Goal: Information Seeking & Learning: Understand process/instructions

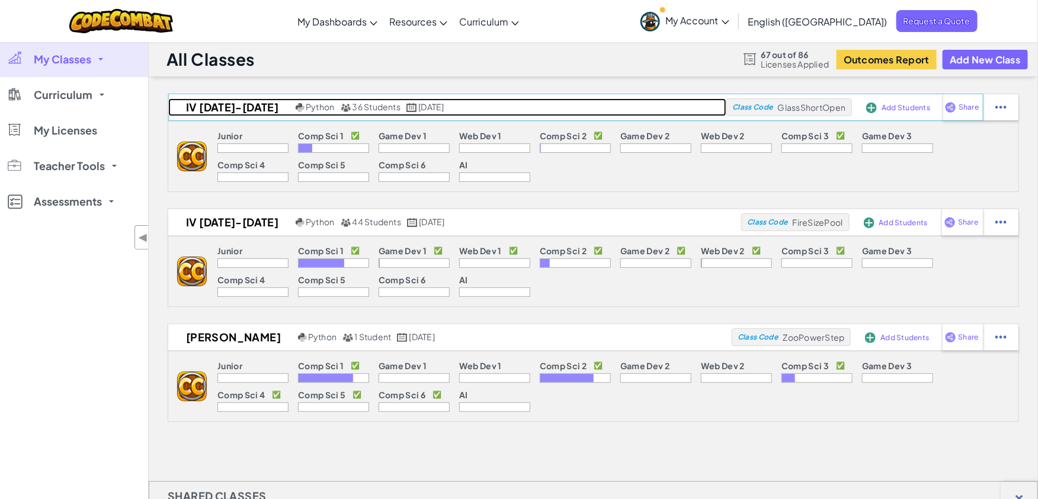
click at [352, 107] on span "36 Students" at bounding box center [376, 106] width 49 height 11
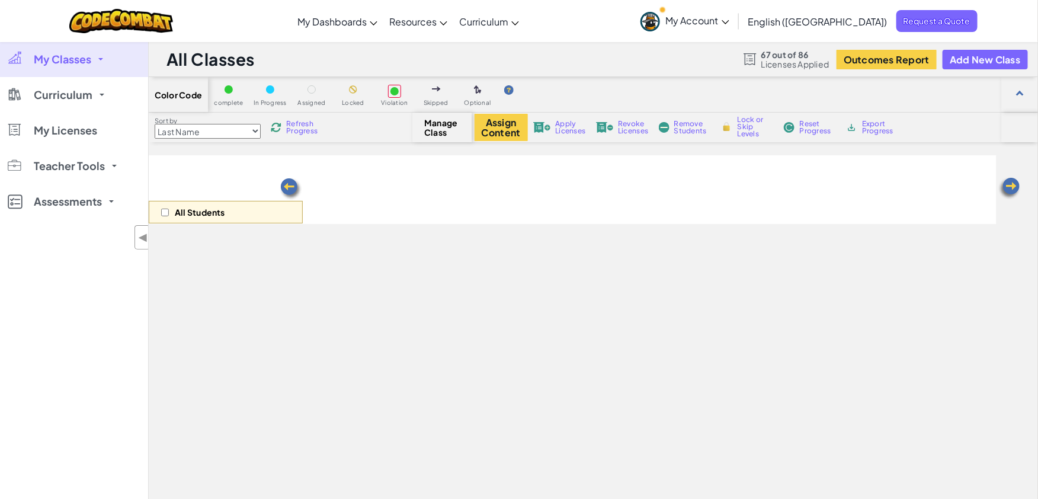
select select "560f1a9f22961295f9427742"
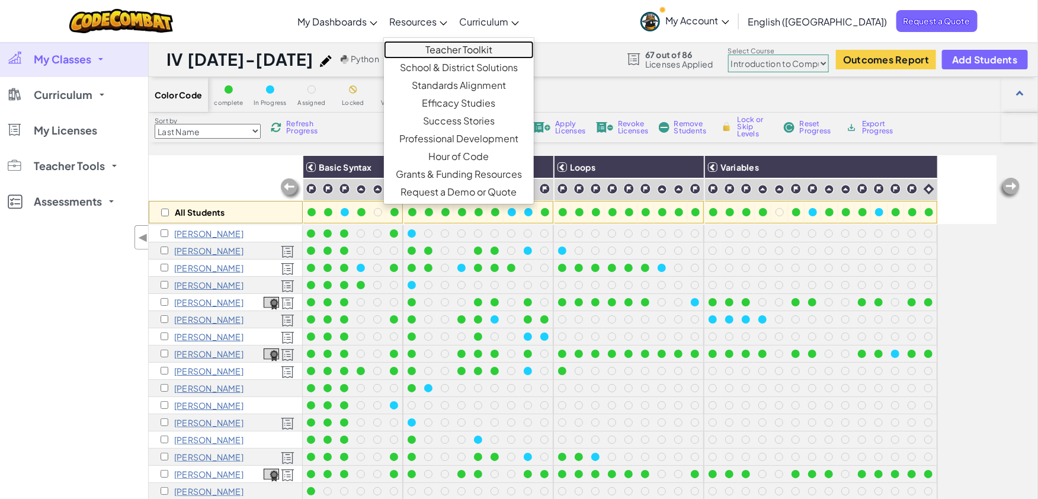
click at [483, 50] on link "Teacher Toolkit" at bounding box center [459, 50] width 150 height 18
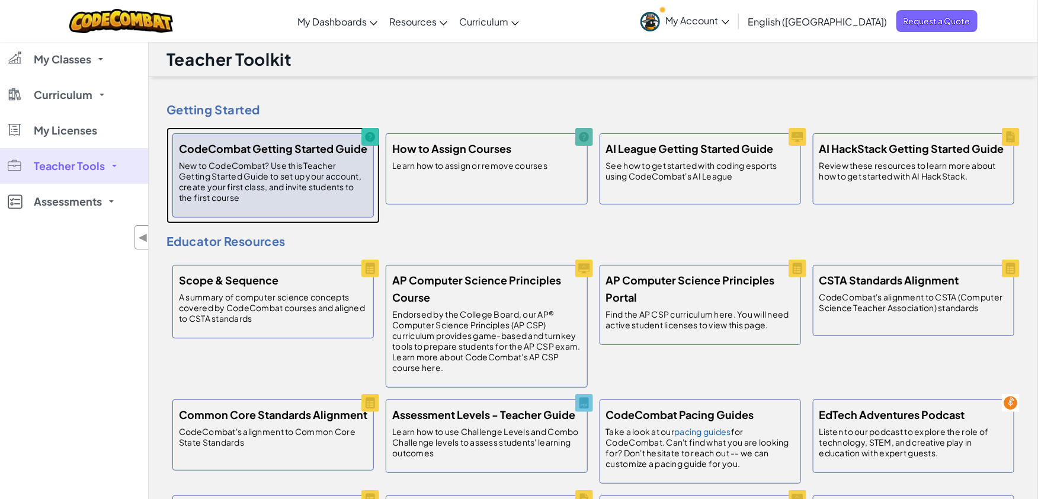
click at [331, 157] on div "CodeCombat Getting Started Guide New to CodeCombat? Use this Teacher Getting St…" at bounding box center [272, 175] width 201 height 84
